Goal: Transaction & Acquisition: Purchase product/service

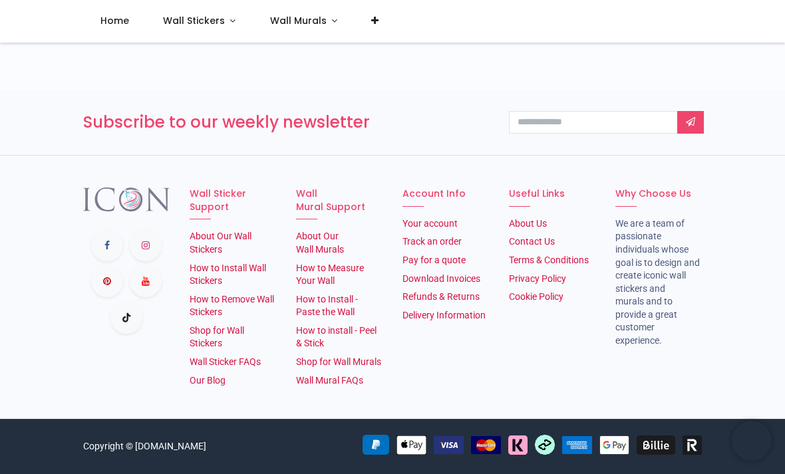
scroll to position [1409, 0]
click at [266, 263] on link "How to Install Wall Stickers" at bounding box center [228, 275] width 76 height 24
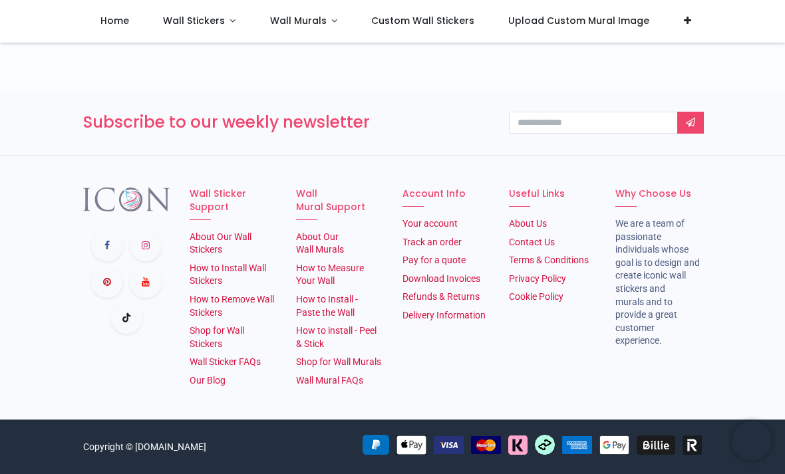
scroll to position [2392, 0]
click at [223, 325] on link "Shop for Wall Stickers" at bounding box center [217, 337] width 55 height 24
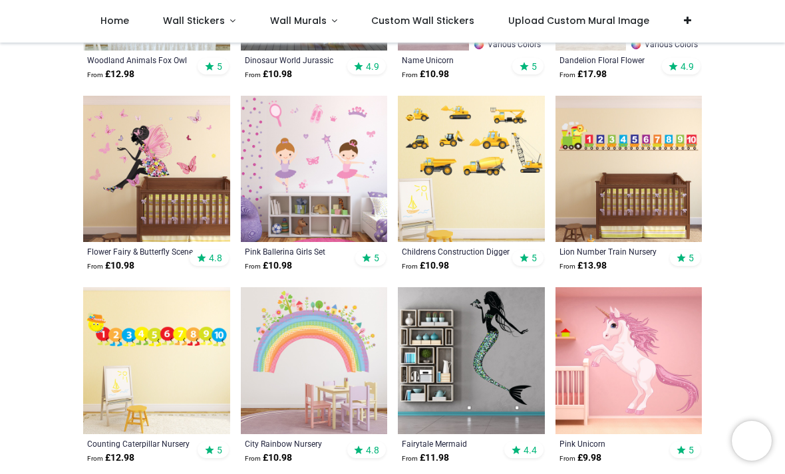
scroll to position [788, 0]
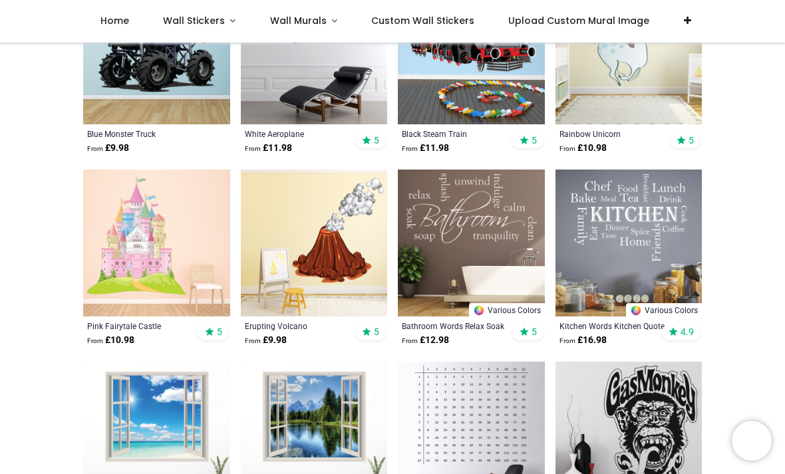
scroll to position [3113, 0]
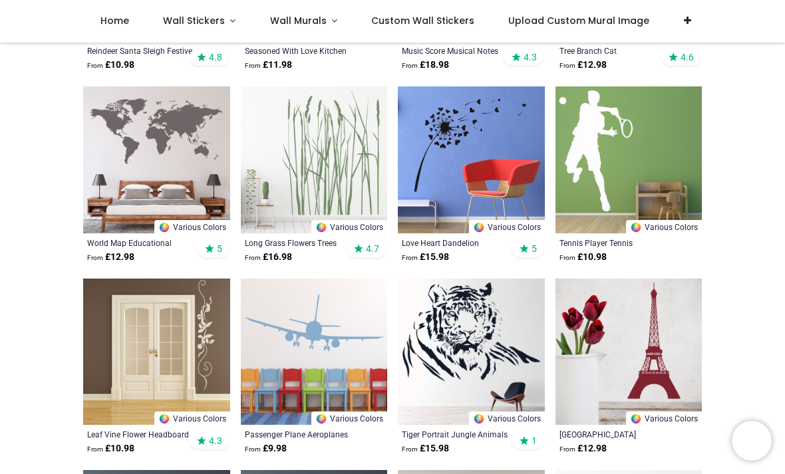
scroll to position [5101, 0]
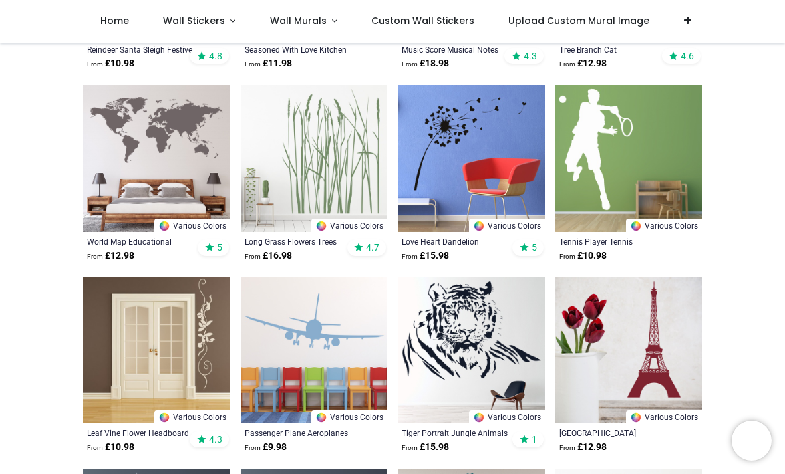
click at [343, 332] on img at bounding box center [314, 350] width 147 height 147
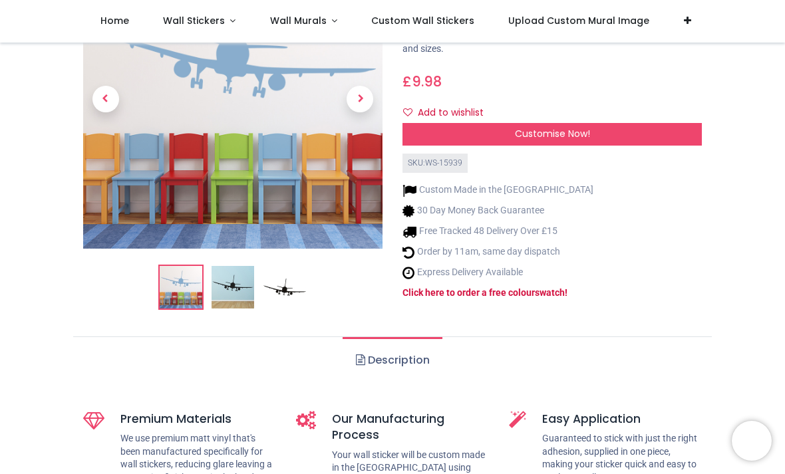
scroll to position [330, 0]
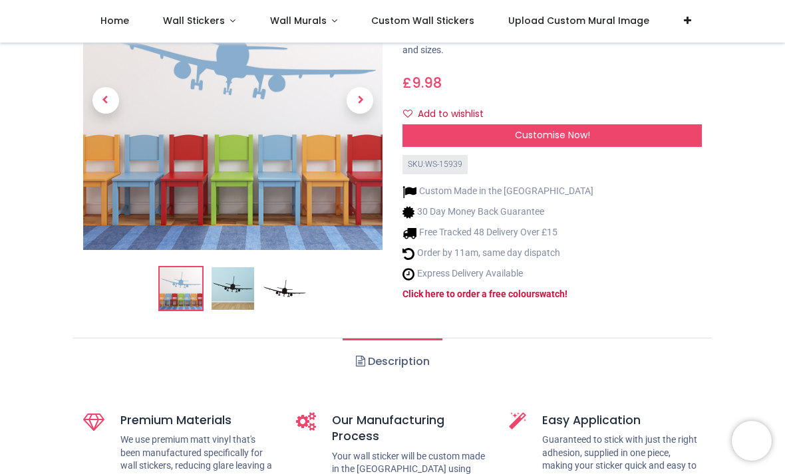
click at [231, 267] on img at bounding box center [233, 288] width 43 height 43
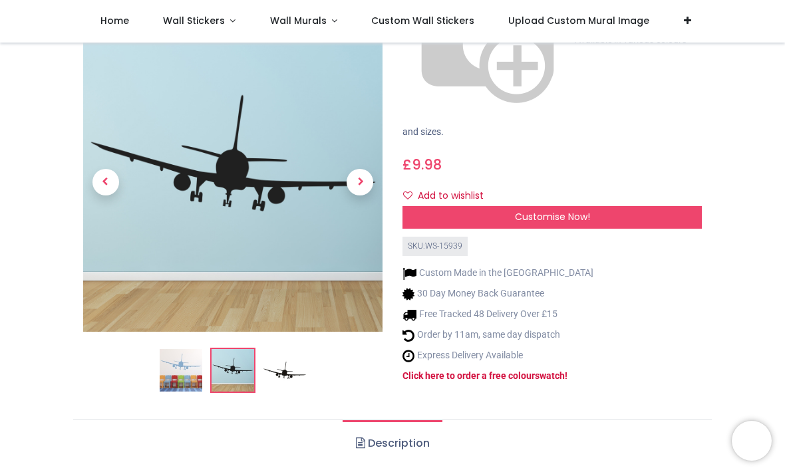
scroll to position [249, 0]
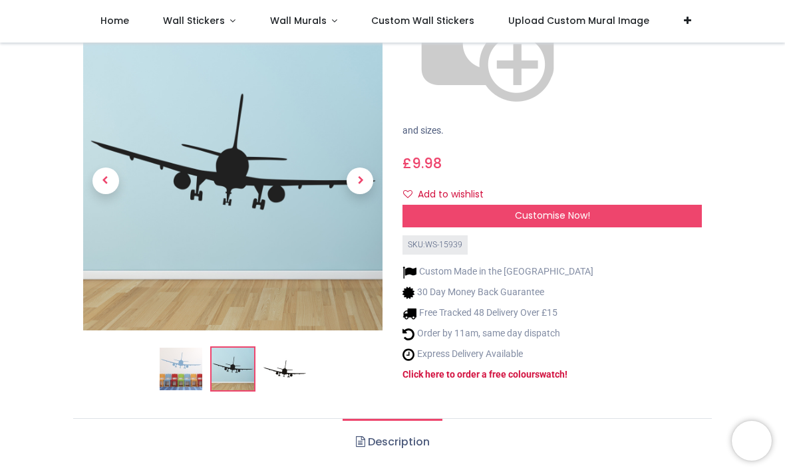
click at [292, 348] on img at bounding box center [284, 369] width 43 height 43
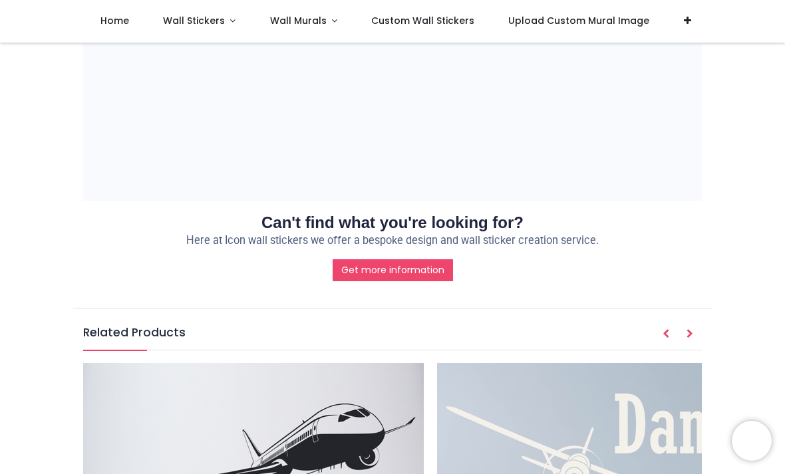
scroll to position [1282, 0]
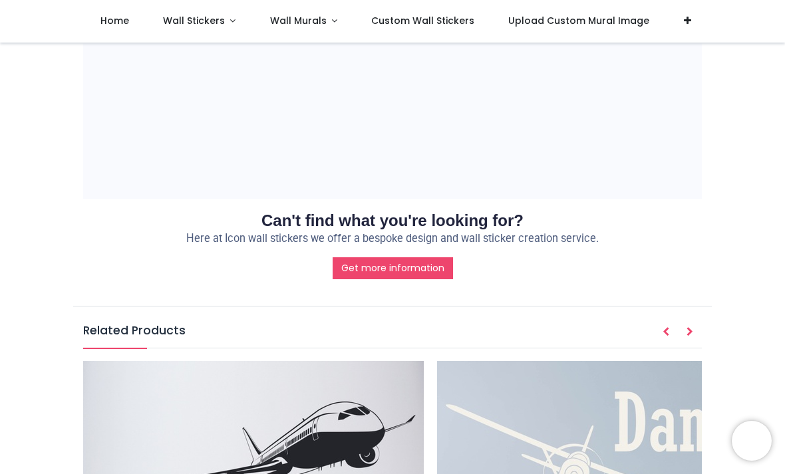
click at [151, 323] on h5 "Related Products" at bounding box center [392, 335] width 619 height 25
click at [179, 323] on h5 "Related Products" at bounding box center [392, 335] width 619 height 25
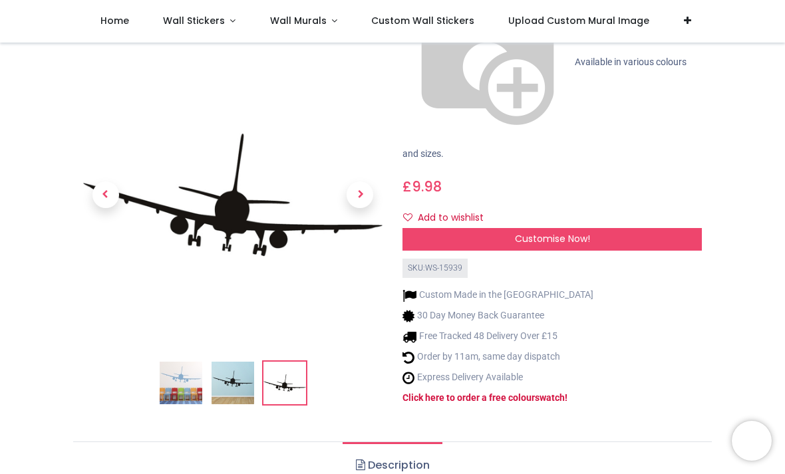
scroll to position [210, 0]
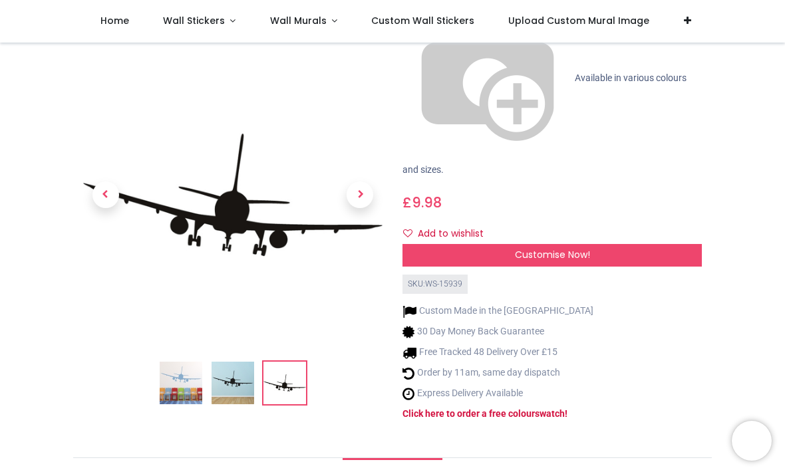
click at [190, 362] on img at bounding box center [181, 383] width 43 height 43
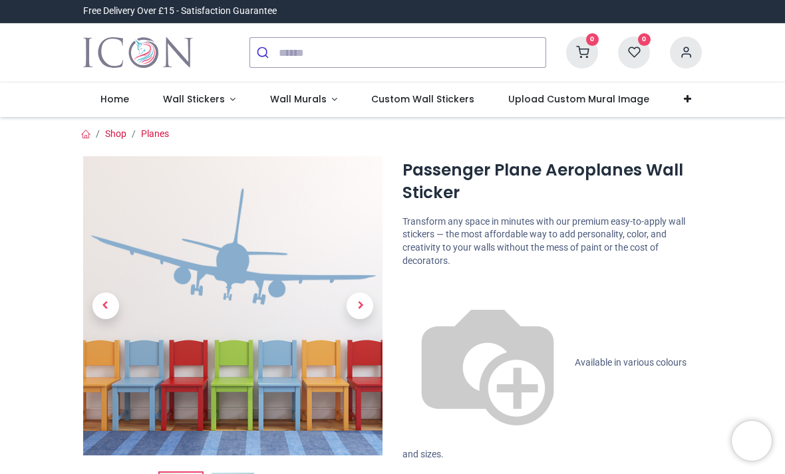
scroll to position [0, 0]
click at [200, 100] on span "Wall Stickers" at bounding box center [194, 98] width 62 height 13
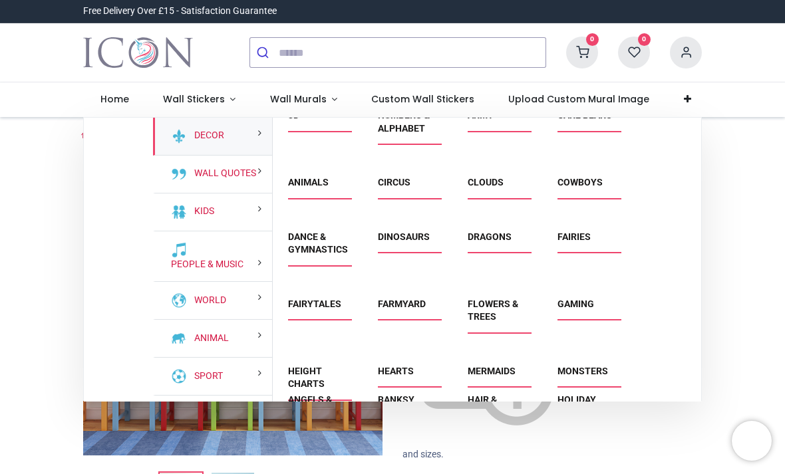
scroll to position [585, 0]
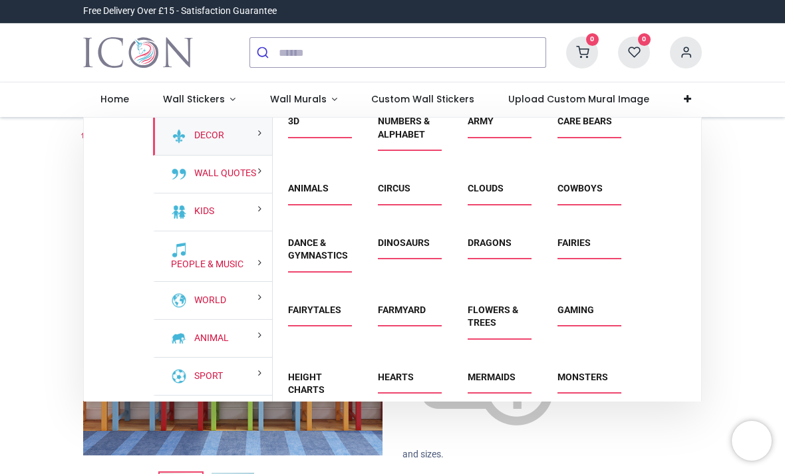
click at [330, 137] on span "3D" at bounding box center [317, 126] width 59 height 22
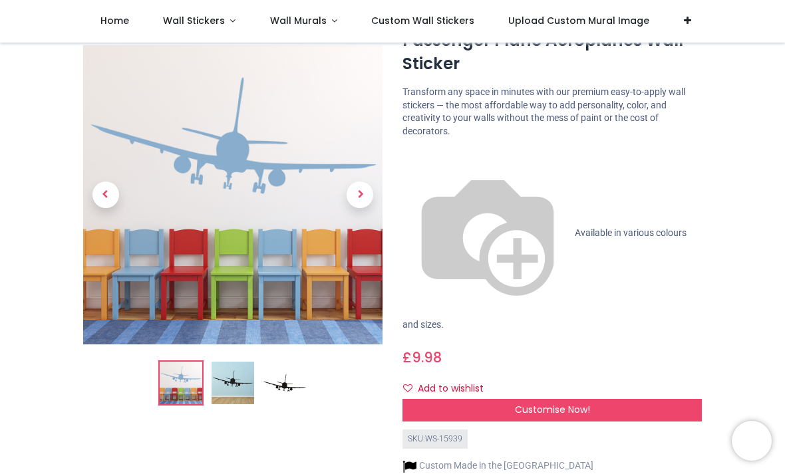
scroll to position [56, 0]
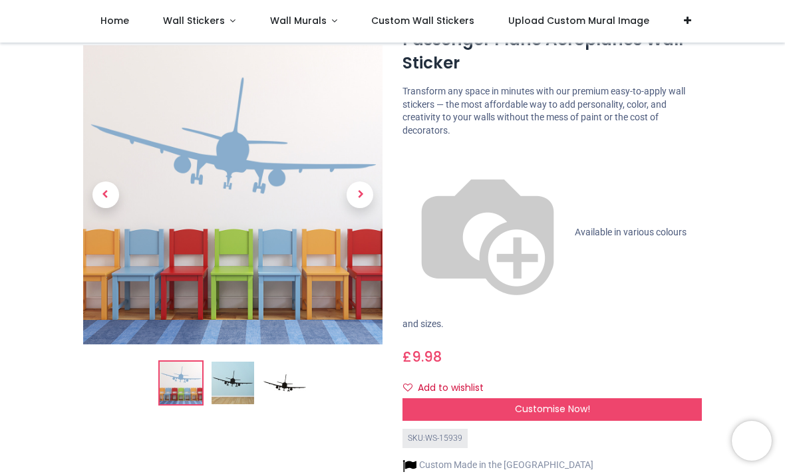
click at [219, 24] on span "Wall Stickers" at bounding box center [194, 20] width 62 height 13
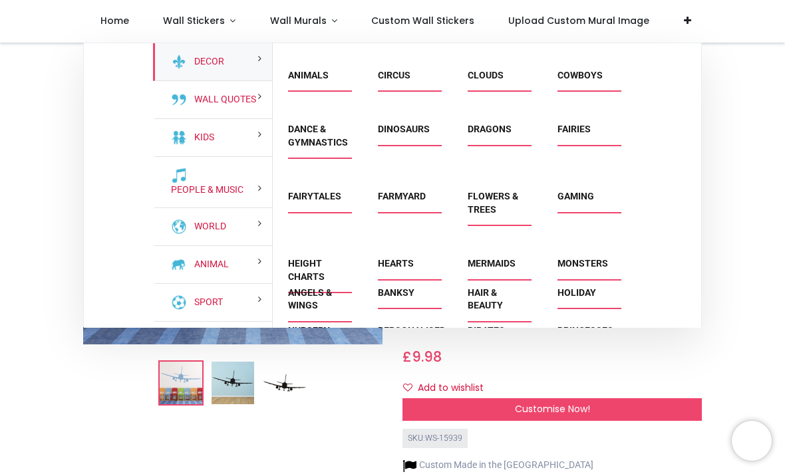
scroll to position [625, 0]
click at [309, 147] on link "Dance & Gymnastics" at bounding box center [318, 135] width 60 height 24
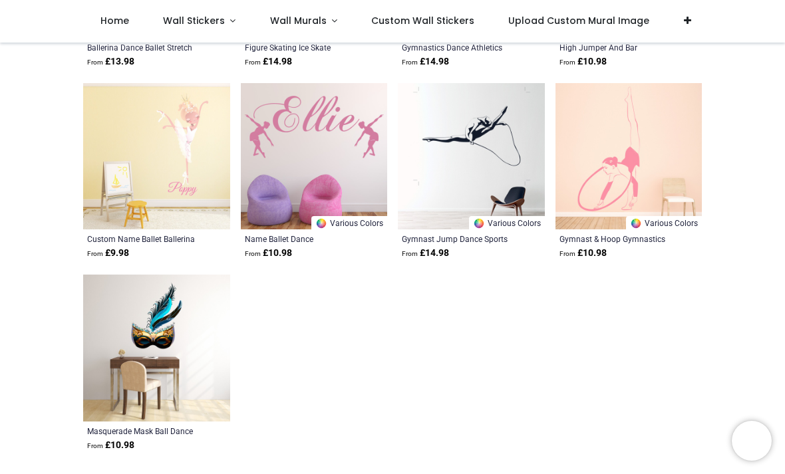
scroll to position [1963, 0]
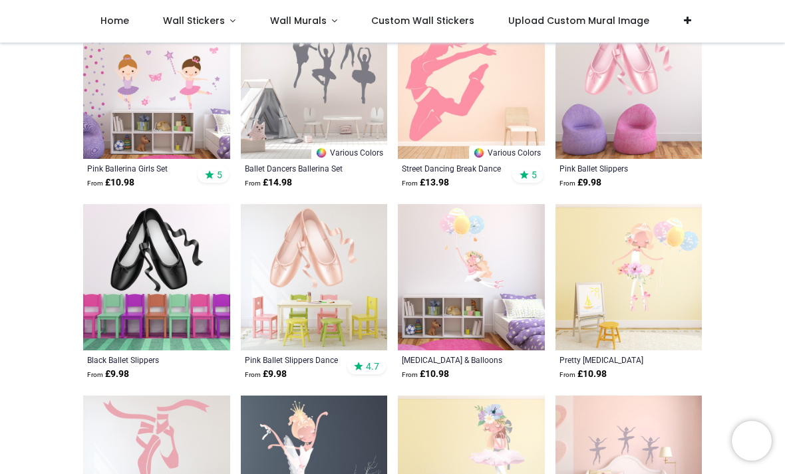
scroll to position [64, 0]
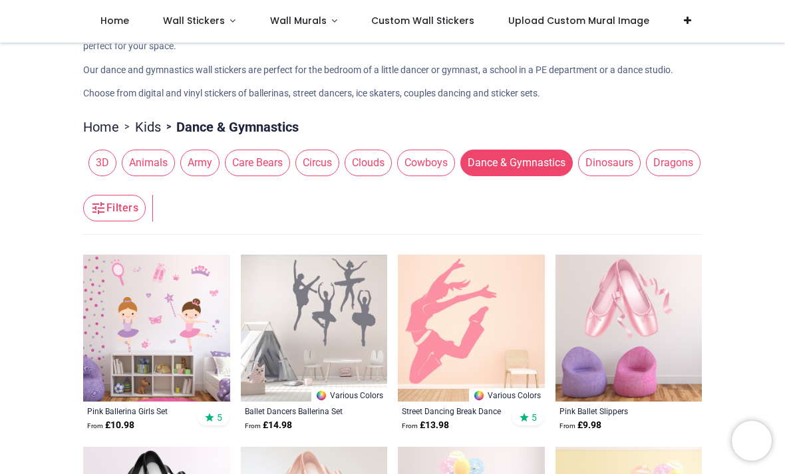
click at [221, 21] on span "Wall Stickers" at bounding box center [194, 20] width 62 height 13
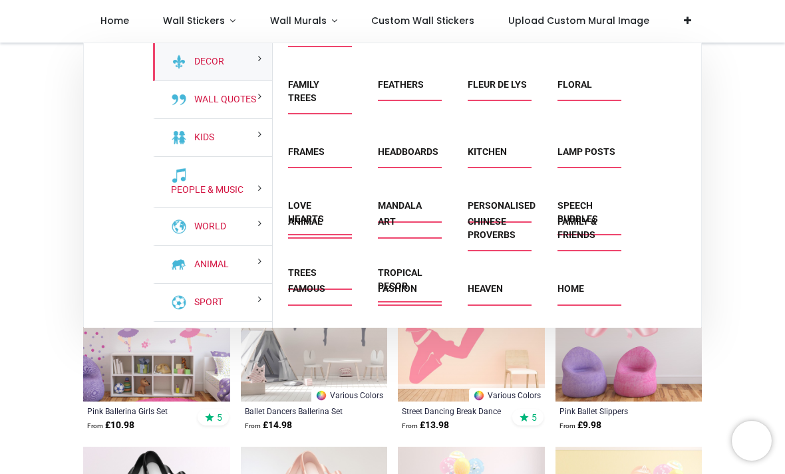
scroll to position [154, 0]
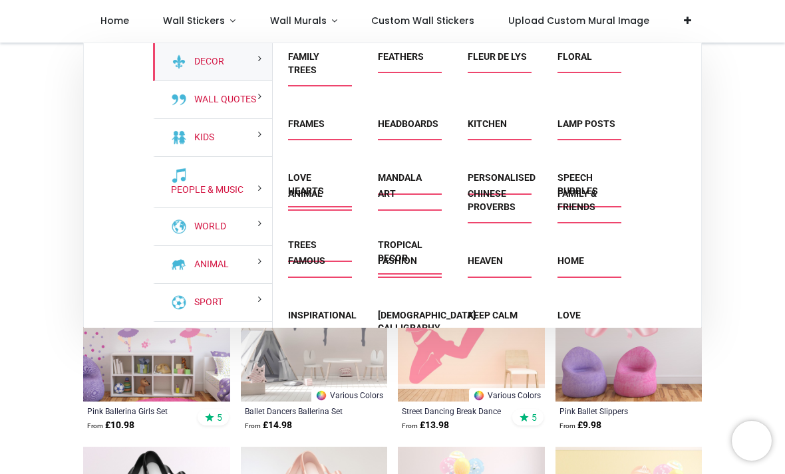
click at [575, 129] on link "Lamp Posts" at bounding box center [586, 123] width 58 height 11
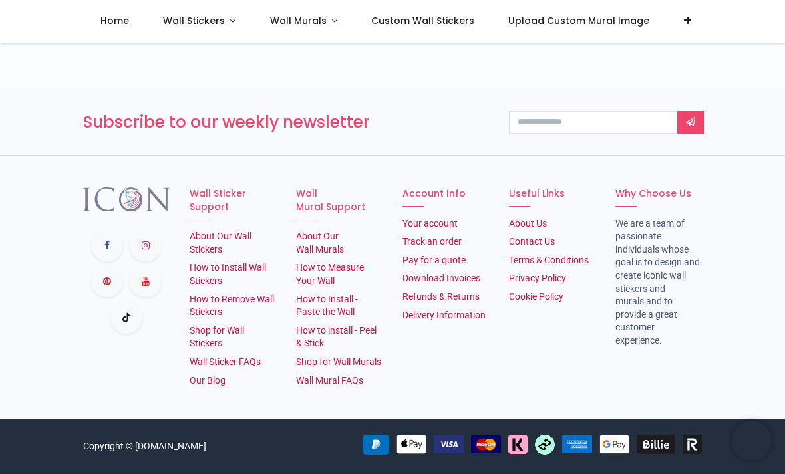
scroll to position [1588, 0]
click at [208, 33] on link "Wall Stickers" at bounding box center [199, 21] width 107 height 43
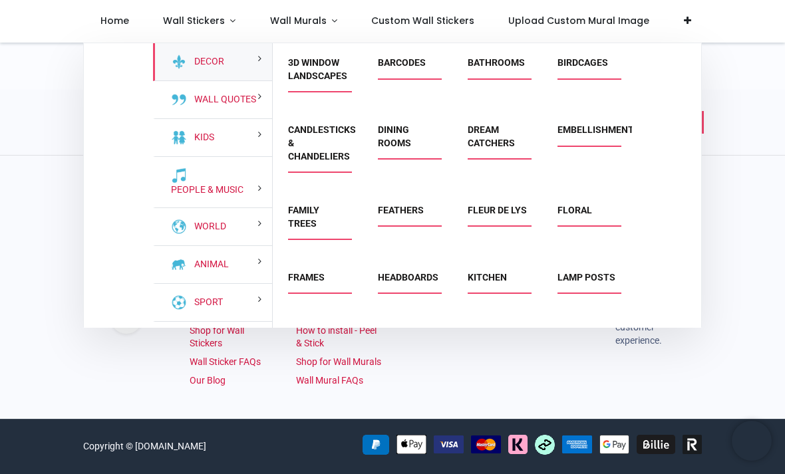
click at [405, 65] on link "Barcodes" at bounding box center [402, 62] width 48 height 11
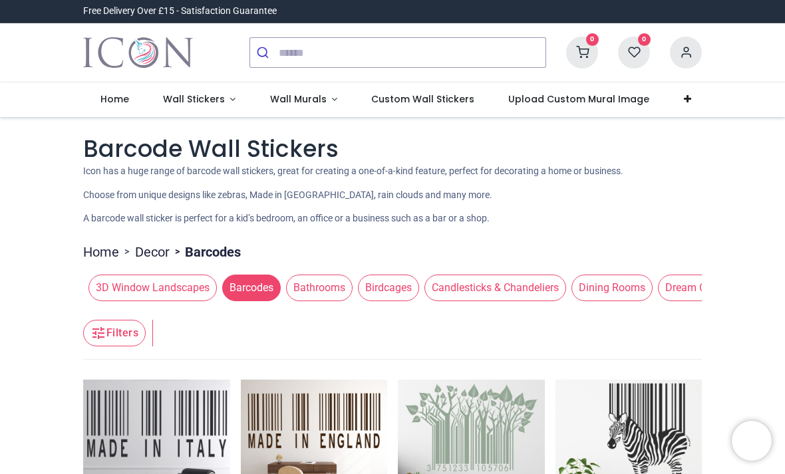
click at [230, 88] on link "Wall Stickers" at bounding box center [199, 99] width 107 height 35
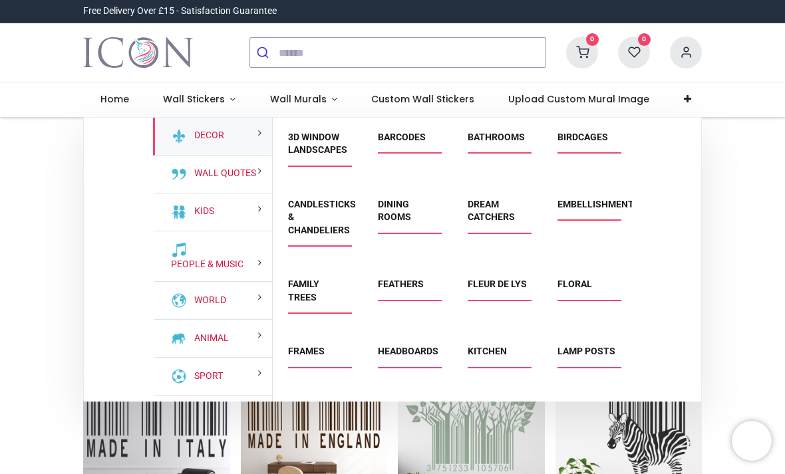
click at [345, 216] on link "Candlesticks & Chandeliers" at bounding box center [322, 217] width 68 height 37
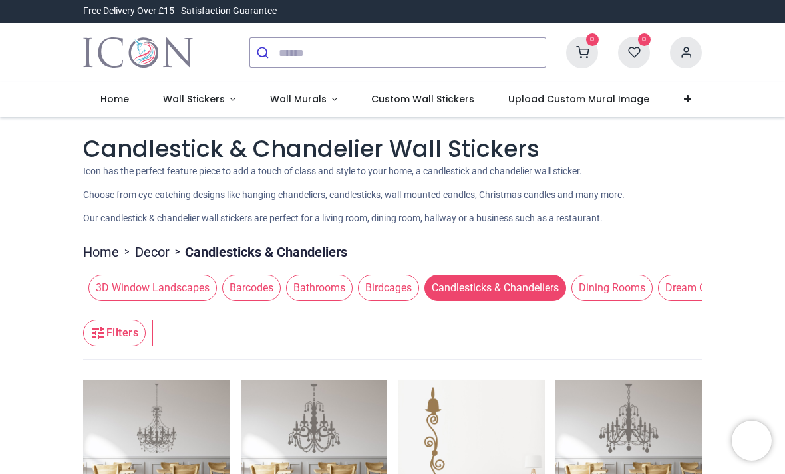
click at [233, 113] on link "Wall Stickers" at bounding box center [199, 99] width 107 height 35
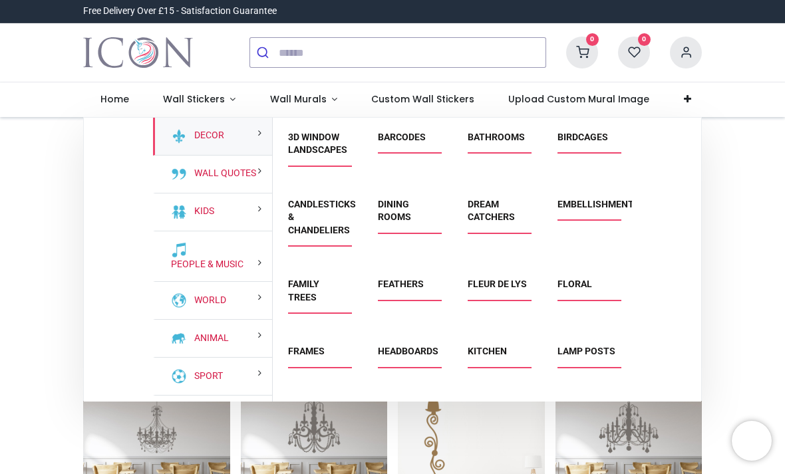
click at [388, 140] on link "Barcodes" at bounding box center [402, 137] width 48 height 11
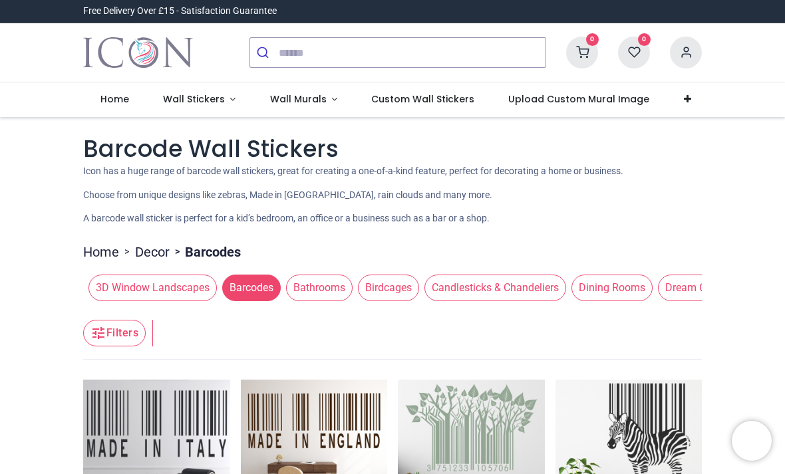
click at [231, 112] on link "Wall Stickers" at bounding box center [199, 99] width 107 height 35
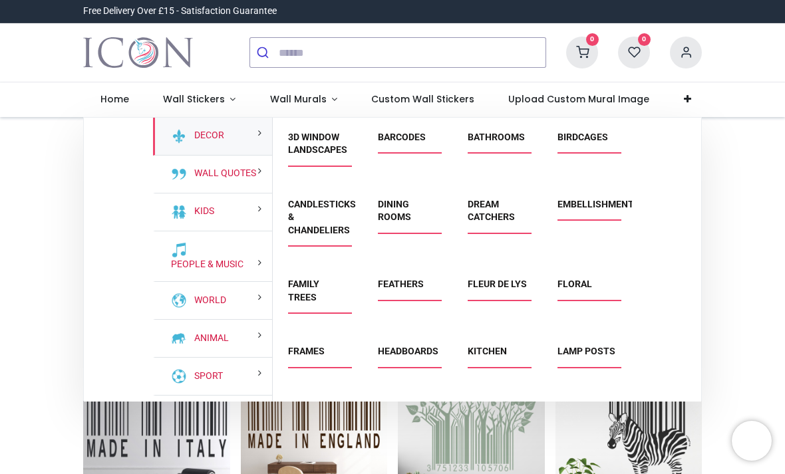
click at [380, 135] on link "Barcodes" at bounding box center [402, 137] width 48 height 11
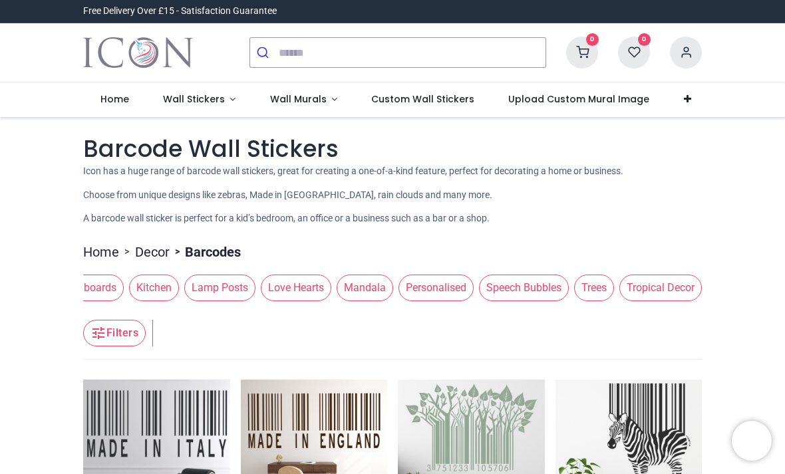
scroll to position [0, 1178]
click at [152, 278] on span "Kitchen" at bounding box center [154, 288] width 50 height 27
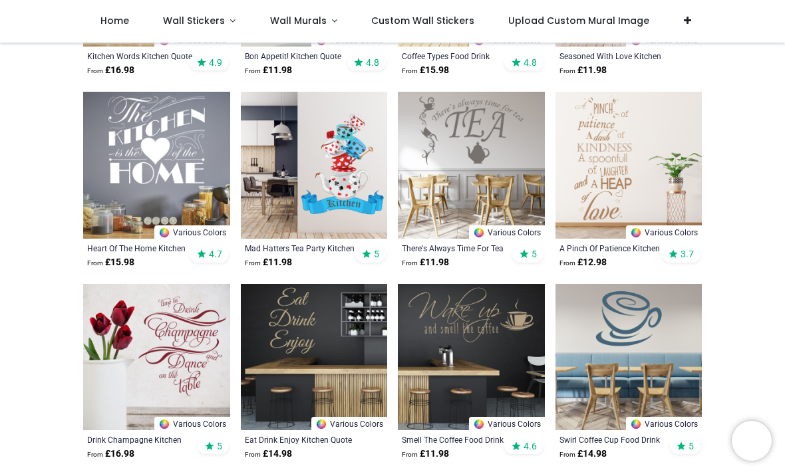
scroll to position [402, 0]
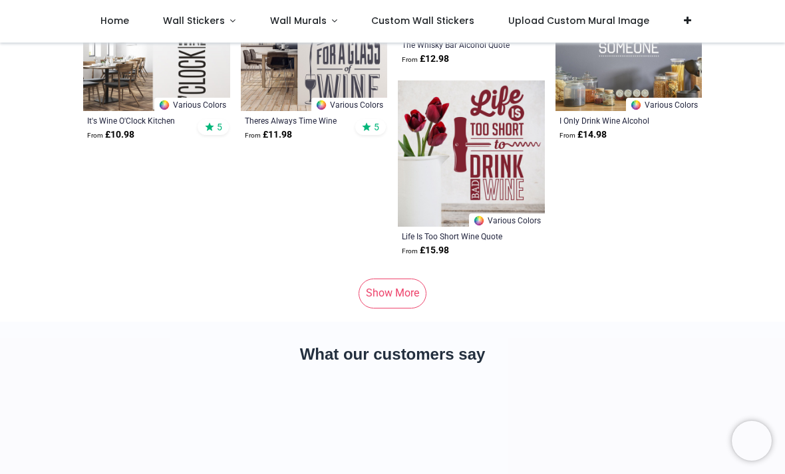
scroll to position [6866, 0]
click at [404, 289] on link "Show More" at bounding box center [392, 292] width 68 height 29
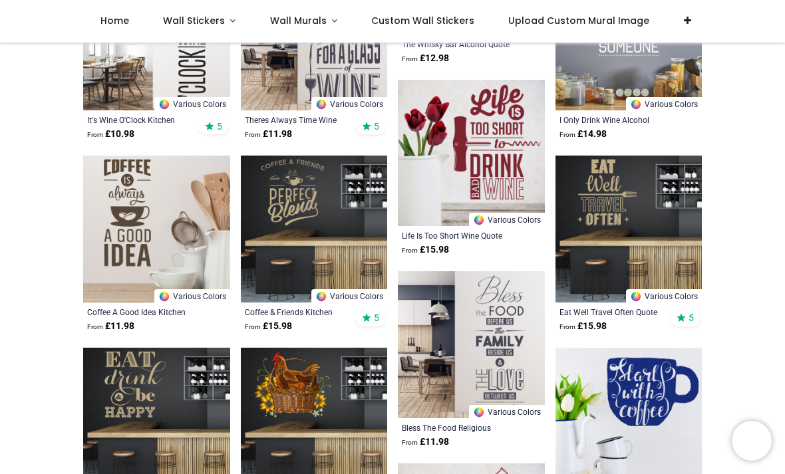
click at [399, 285] on img at bounding box center [471, 344] width 147 height 147
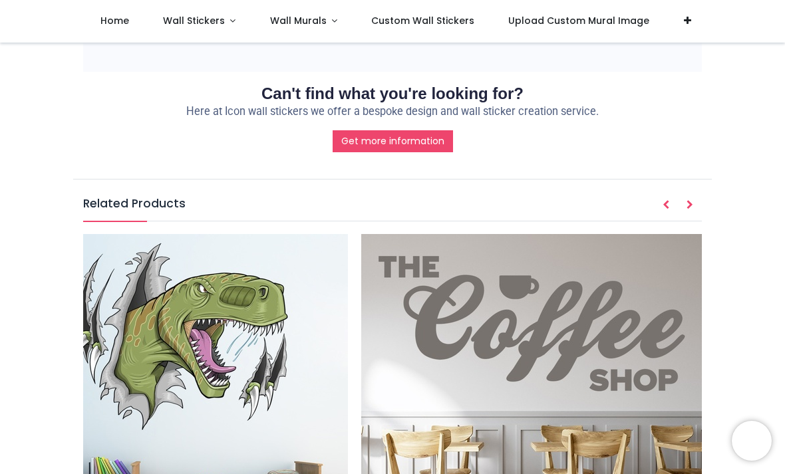
scroll to position [0, 8382]
click at [497, 234] on img at bounding box center [531, 404] width 341 height 341
click at [484, 234] on img at bounding box center [531, 404] width 341 height 341
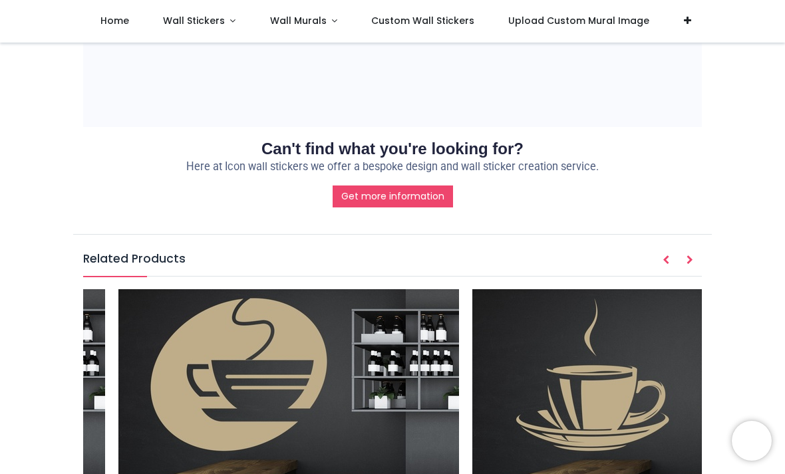
scroll to position [0, 5274]
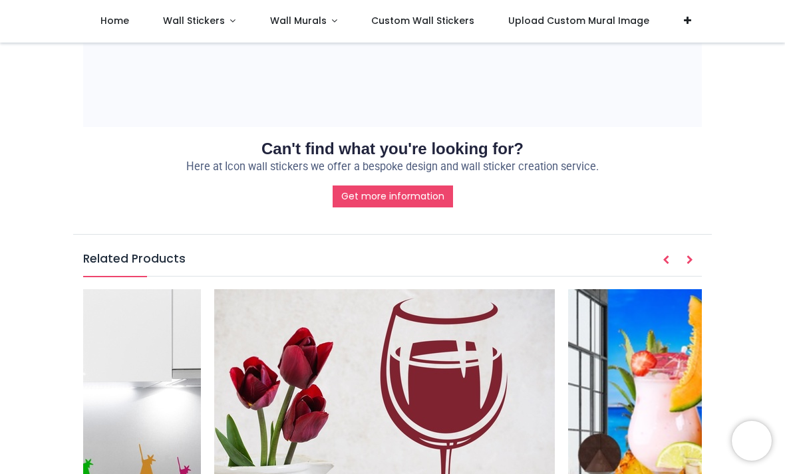
click at [295, 13] on link "Wall Murals" at bounding box center [304, 21] width 102 height 43
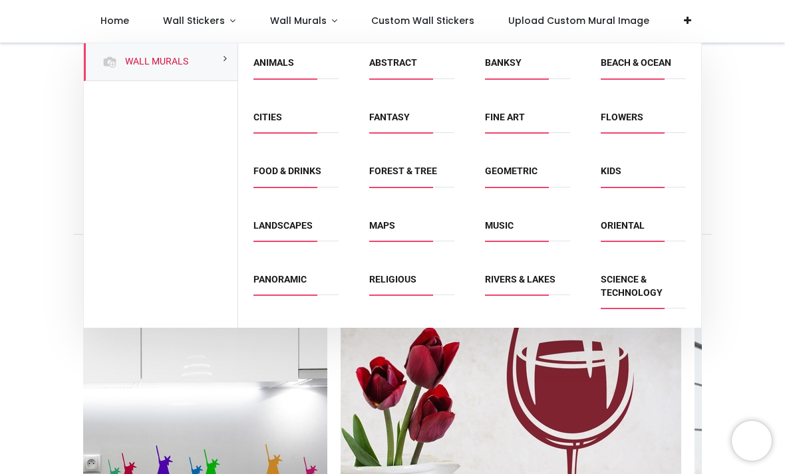
click at [305, 9] on link "Wall Murals" at bounding box center [304, 21] width 102 height 43
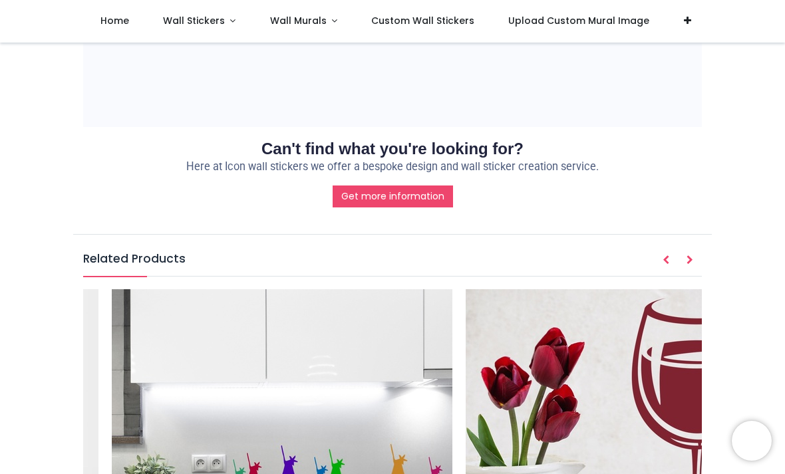
click at [319, 17] on span "Wall Murals" at bounding box center [298, 20] width 57 height 13
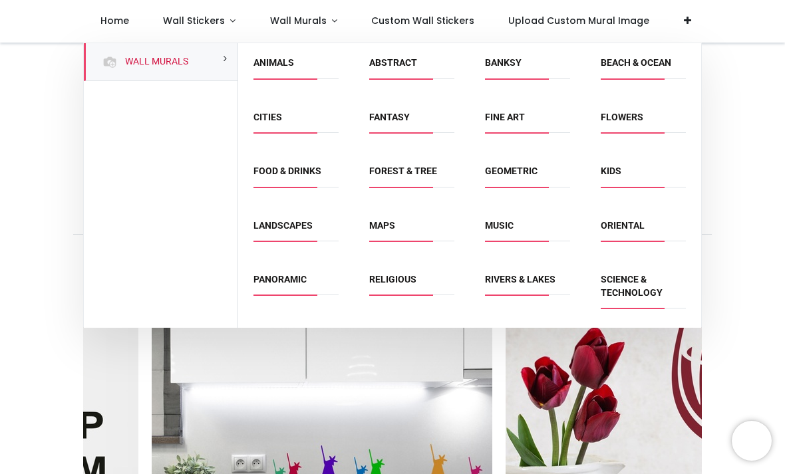
scroll to position [0, 7173]
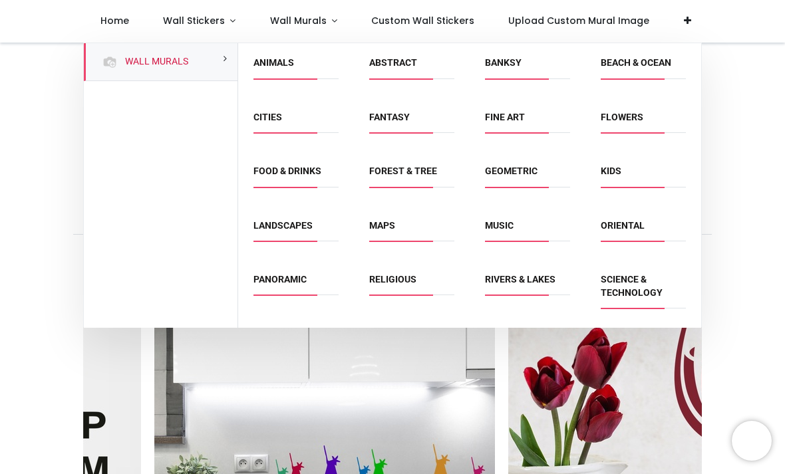
click at [381, 57] on link "Abstract" at bounding box center [393, 62] width 48 height 11
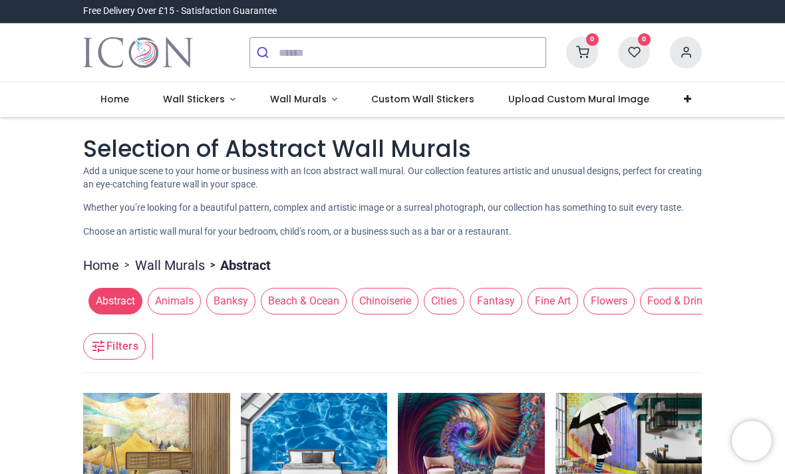
click at [439, 95] on span "Custom Wall Stickers" at bounding box center [422, 98] width 103 height 13
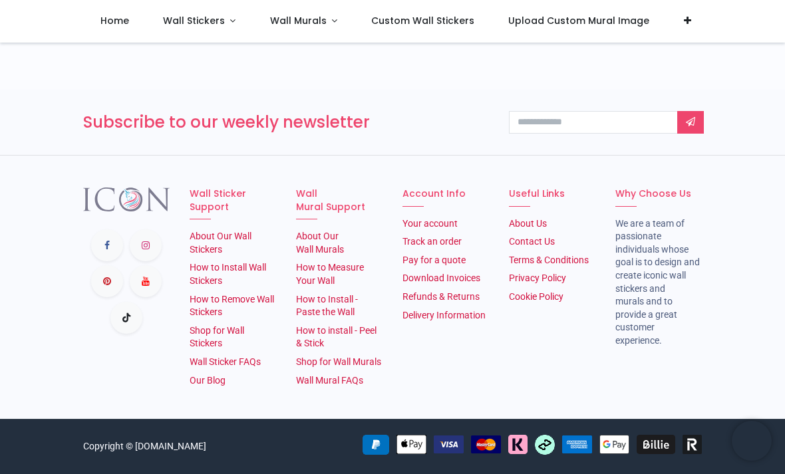
scroll to position [869, 0]
click at [217, 39] on link "Wall Stickers" at bounding box center [199, 21] width 107 height 43
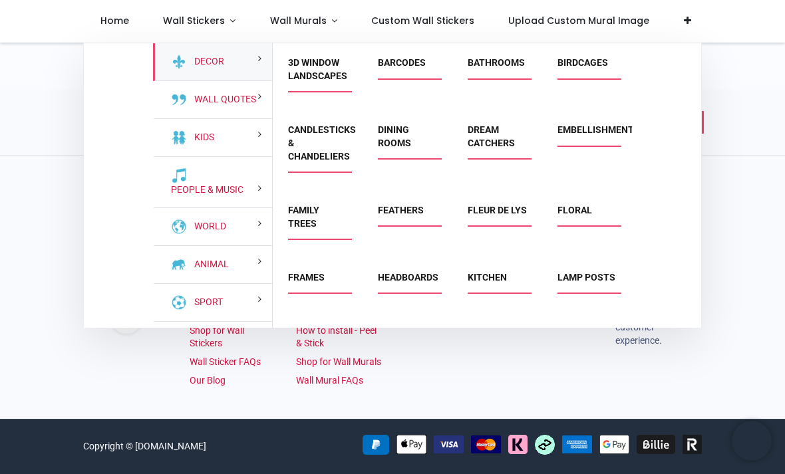
click at [217, 19] on span "Wall Stickers" at bounding box center [194, 20] width 62 height 13
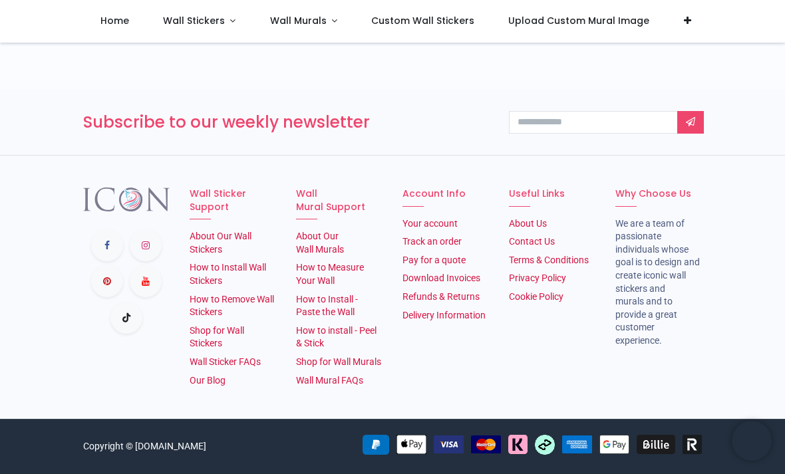
click at [227, 31] on link "Wall Stickers" at bounding box center [199, 21] width 107 height 43
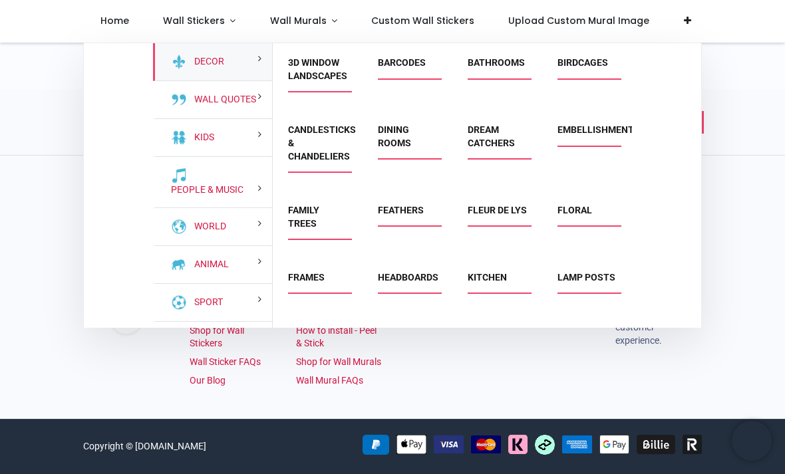
click at [343, 140] on link "Candlesticks & Chandeliers" at bounding box center [322, 142] width 68 height 37
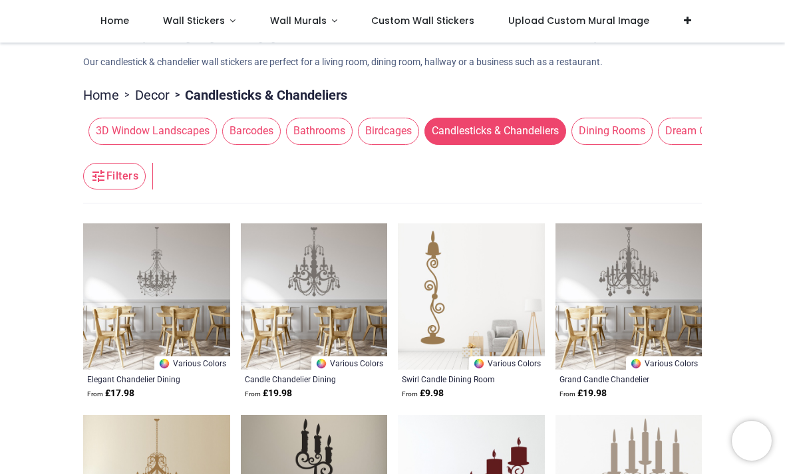
scroll to position [82, 0]
click at [235, 21] on link "Wall Stickers" at bounding box center [199, 21] width 107 height 43
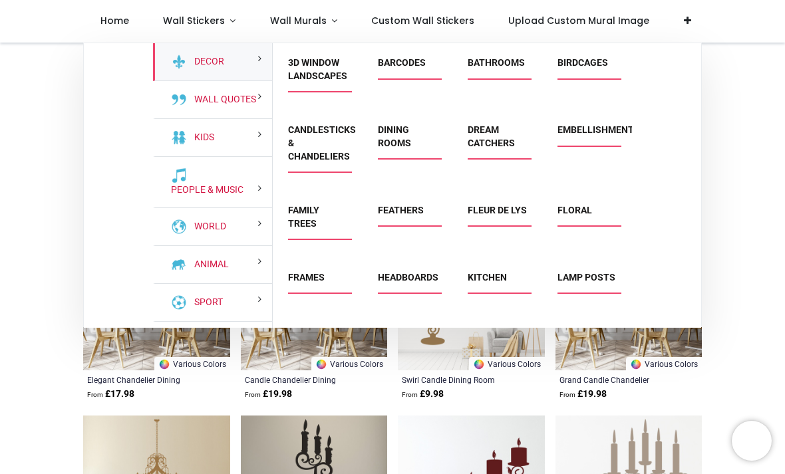
click at [229, 15] on link "Wall Stickers" at bounding box center [199, 21] width 107 height 43
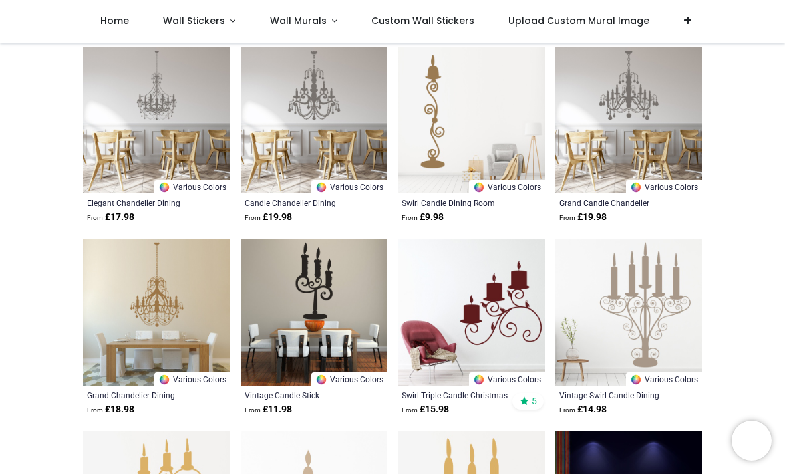
scroll to position [253, 0]
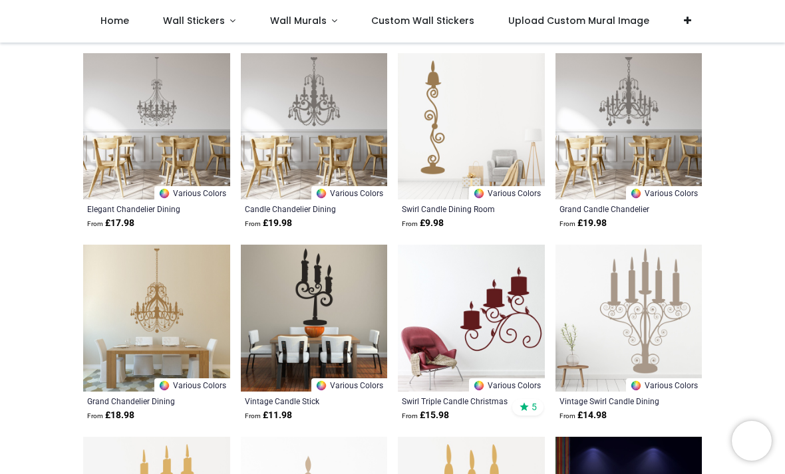
click at [224, 29] on link "Wall Stickers" at bounding box center [199, 21] width 107 height 43
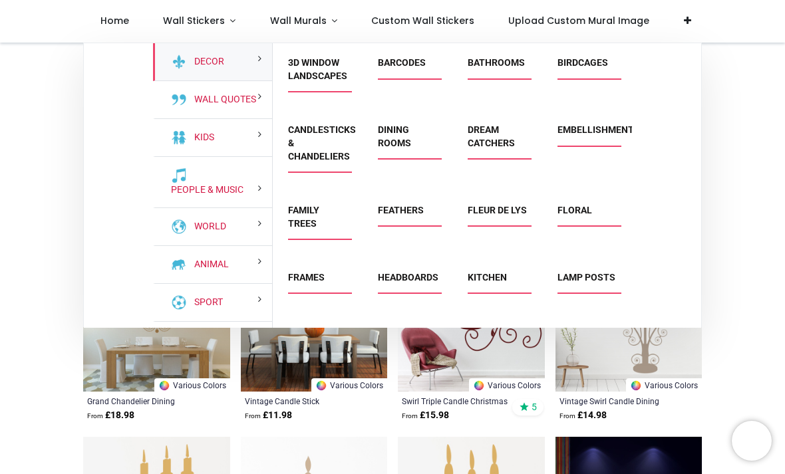
click at [418, 61] on link "Barcodes" at bounding box center [402, 62] width 48 height 11
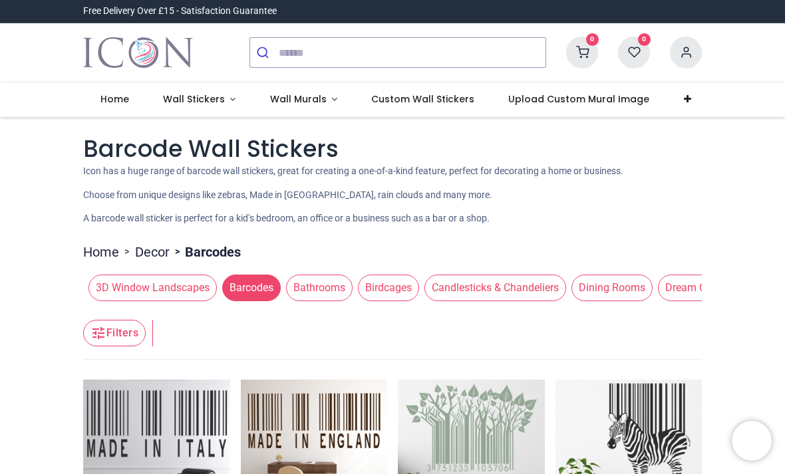
click at [202, 110] on link "Wall Stickers" at bounding box center [199, 99] width 107 height 35
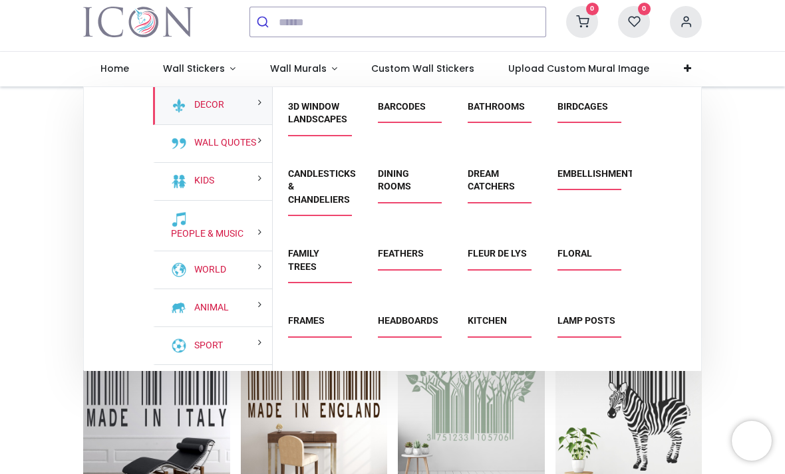
scroll to position [33, 0]
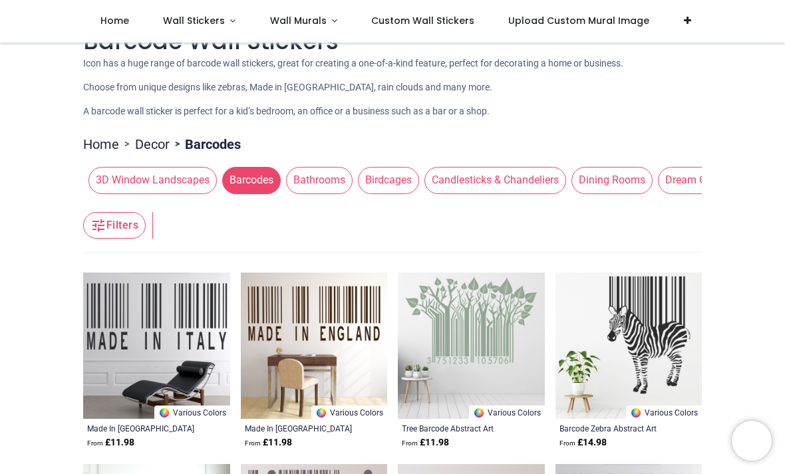
click at [213, 15] on span "Wall Stickers" at bounding box center [194, 20] width 62 height 13
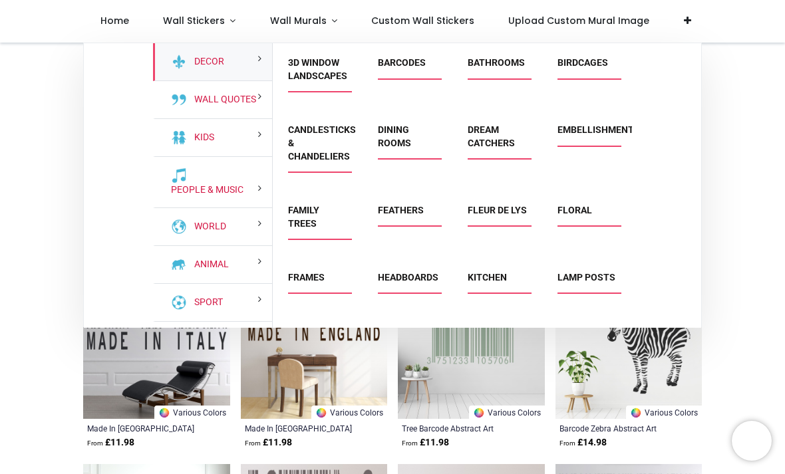
click at [355, 450] on div "Inspirational" at bounding box center [318, 483] width 90 height 67
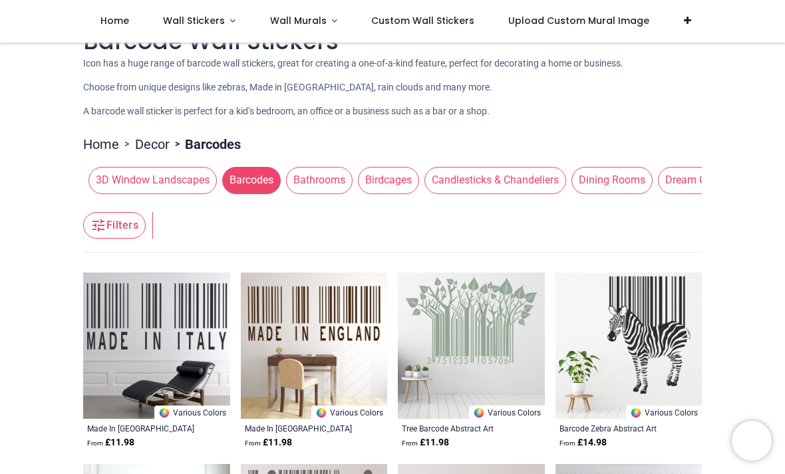
click at [202, 23] on span "Wall Stickers" at bounding box center [194, 20] width 62 height 13
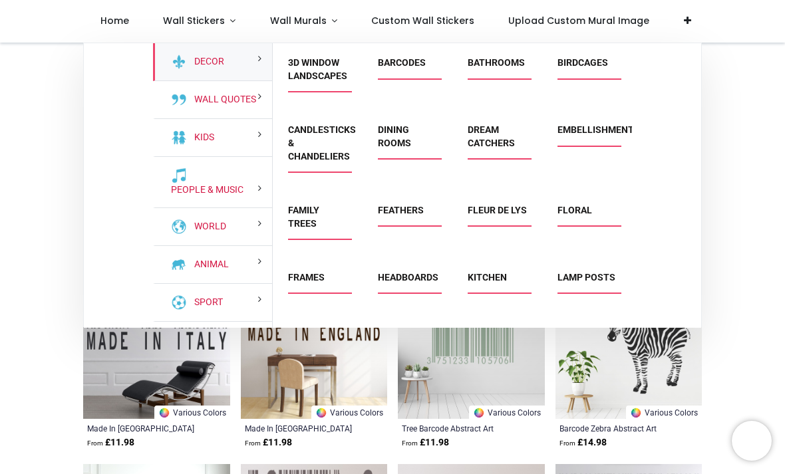
click at [356, 464] on link "Inspirational" at bounding box center [322, 469] width 69 height 11
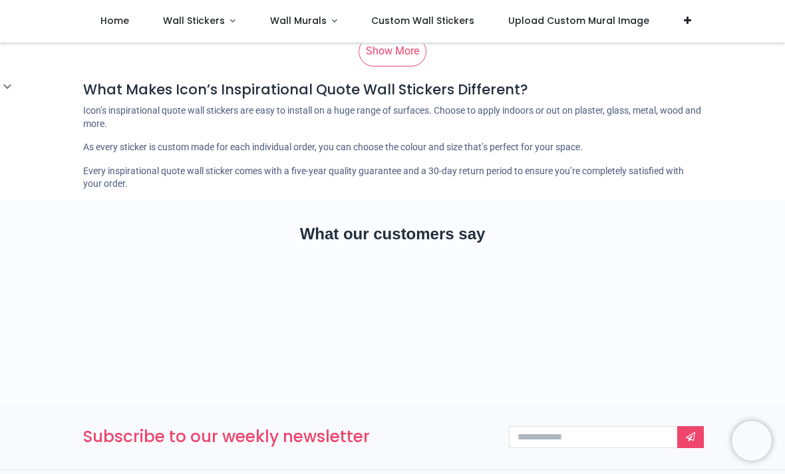
scroll to position [6991, 0]
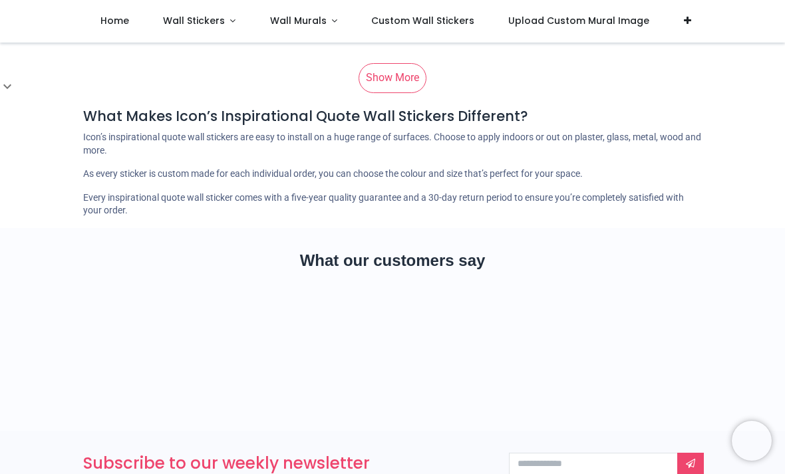
click at [412, 82] on link "Show More" at bounding box center [392, 77] width 68 height 29
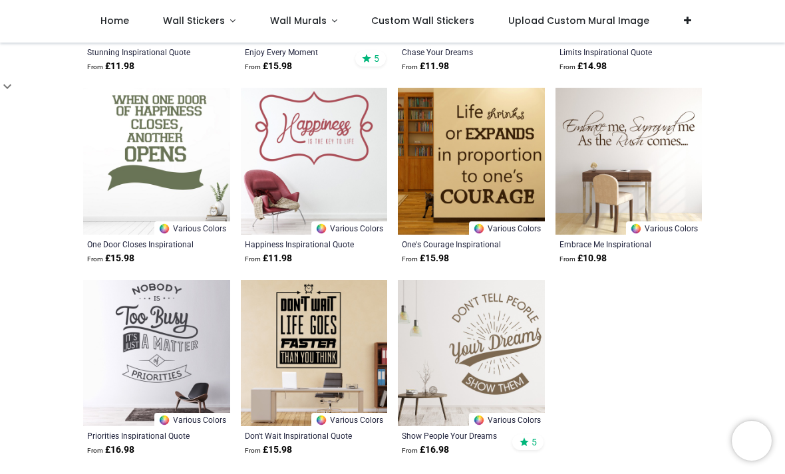
scroll to position [12715, 0]
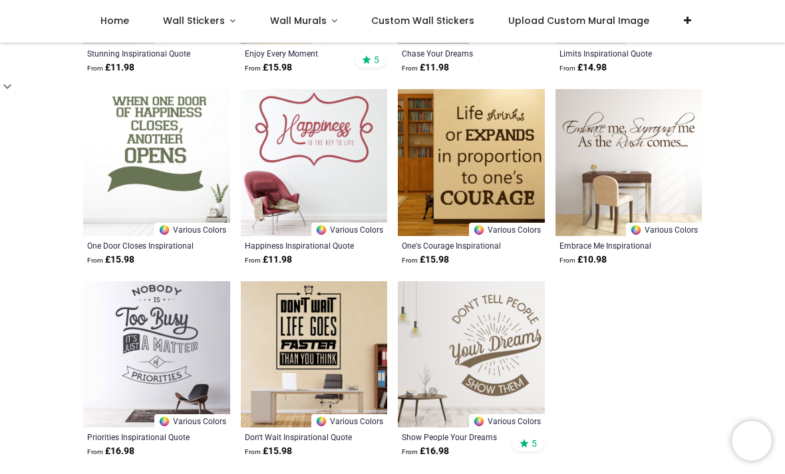
click at [575, 146] on img at bounding box center [628, 162] width 147 height 147
click at [612, 140] on img at bounding box center [628, 162] width 147 height 147
click at [591, 144] on img at bounding box center [628, 162] width 147 height 147
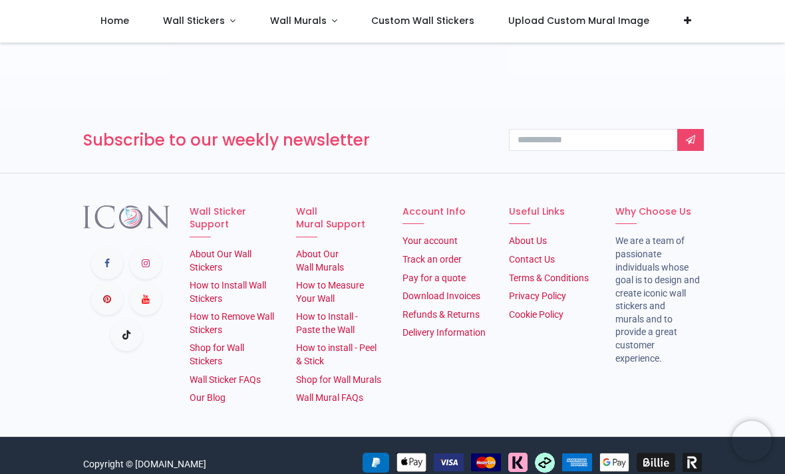
scroll to position [2265, 0]
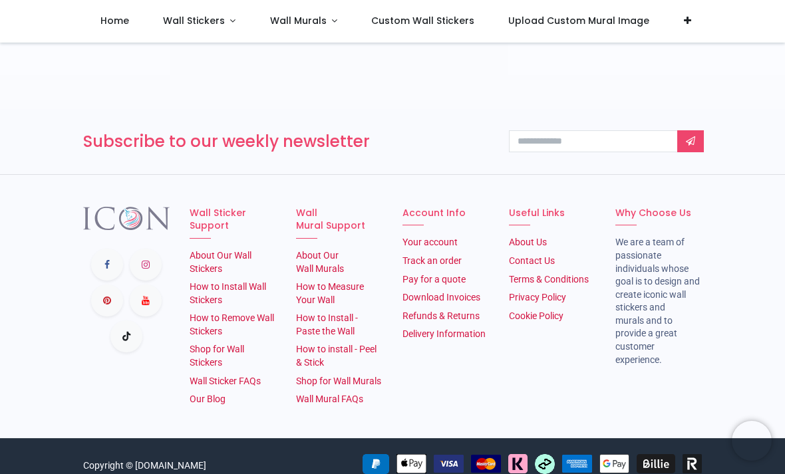
click at [236, 207] on h6 "Wall Sticker Support" at bounding box center [233, 220] width 86 height 26
click at [225, 207] on h6 "Wall Sticker Support" at bounding box center [233, 220] width 86 height 26
click at [251, 249] on li "About Our Wall Stickers" at bounding box center [233, 262] width 86 height 26
click at [251, 281] on link "How to Install Wall Stickers" at bounding box center [228, 293] width 76 height 24
